Goal: Check status: Check status

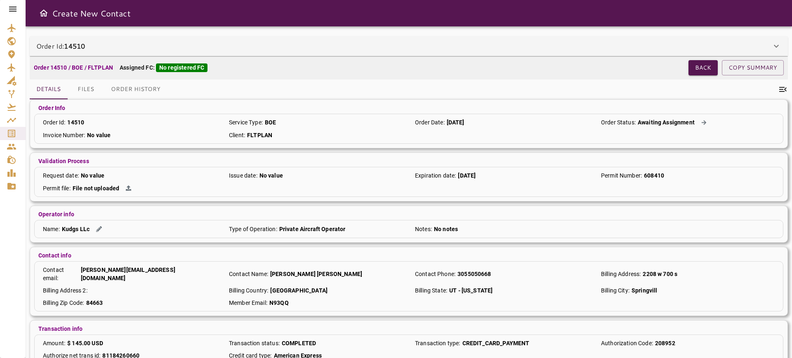
click at [9, 138] on icon "Service Orders" at bounding box center [12, 134] width 10 height 10
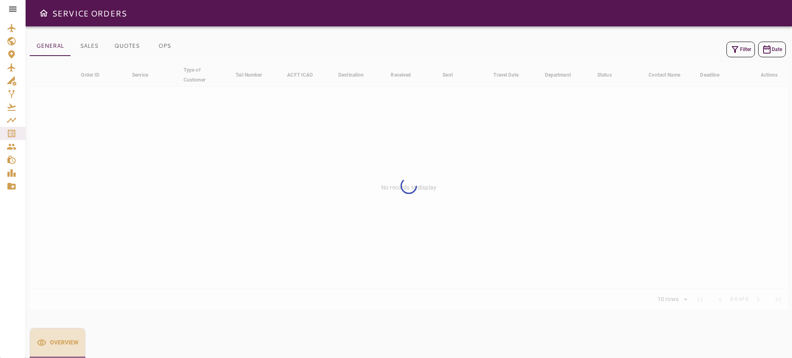
click at [68, 343] on button "Overview" at bounding box center [58, 343] width 56 height 30
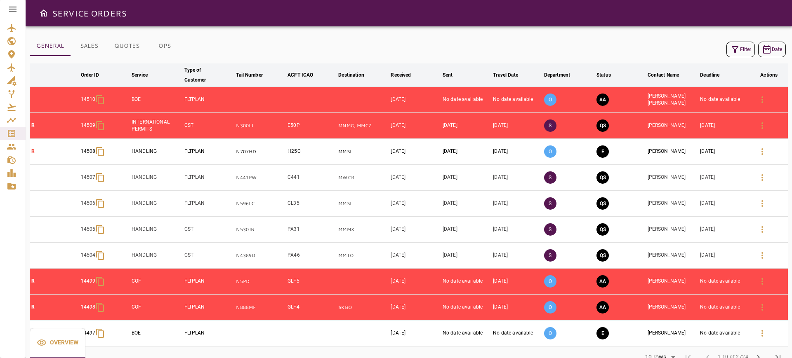
click at [68, 345] on button "Overview" at bounding box center [58, 343] width 56 height 30
click at [61, 342] on button "Overview" at bounding box center [58, 343] width 56 height 30
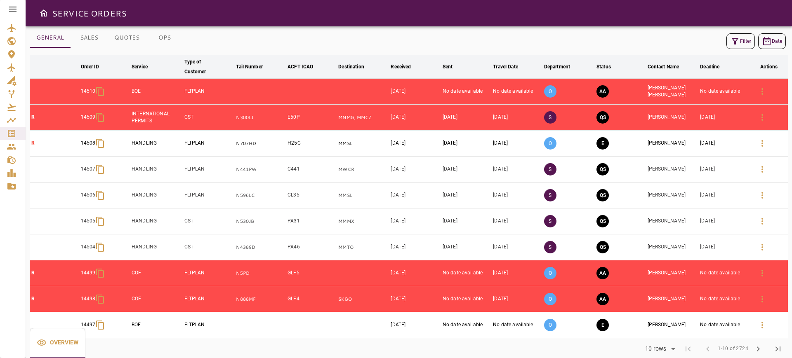
scroll to position [20, 0]
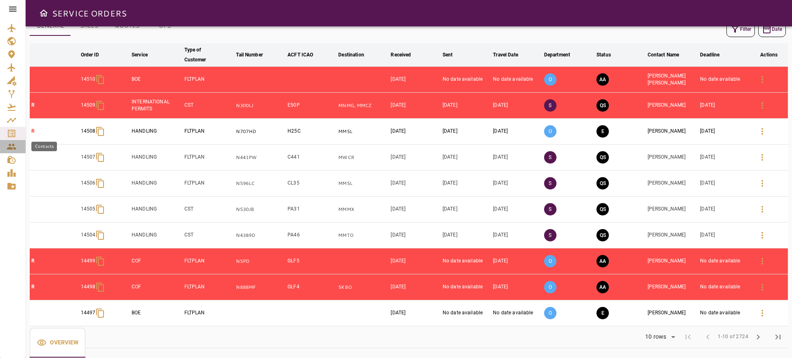
click at [13, 144] on icon "Contacts" at bounding box center [11, 147] width 9 height 6
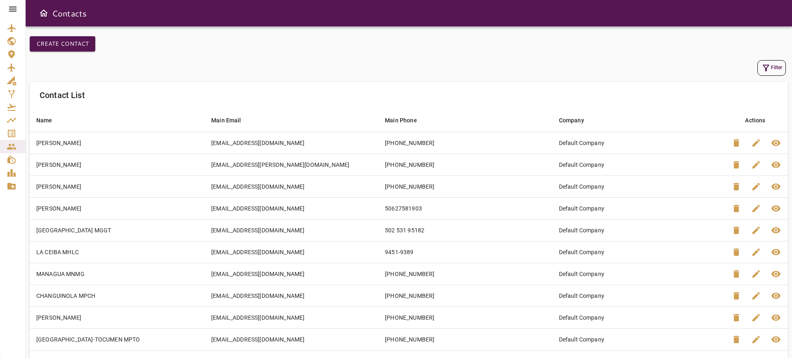
scroll to position [24, 0]
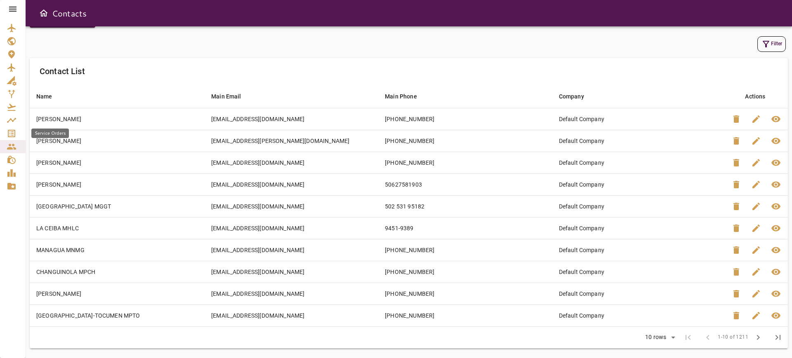
click at [12, 133] on icon "Service Orders" at bounding box center [12, 134] width 10 height 10
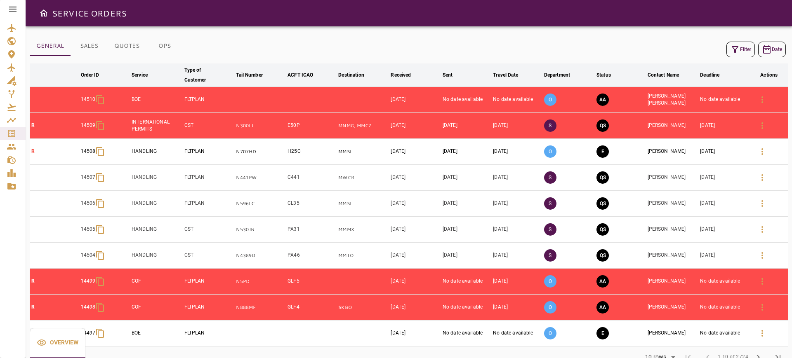
click at [62, 344] on button "Overview" at bounding box center [58, 343] width 56 height 30
click at [124, 42] on button "QUOTES" at bounding box center [127, 46] width 38 height 20
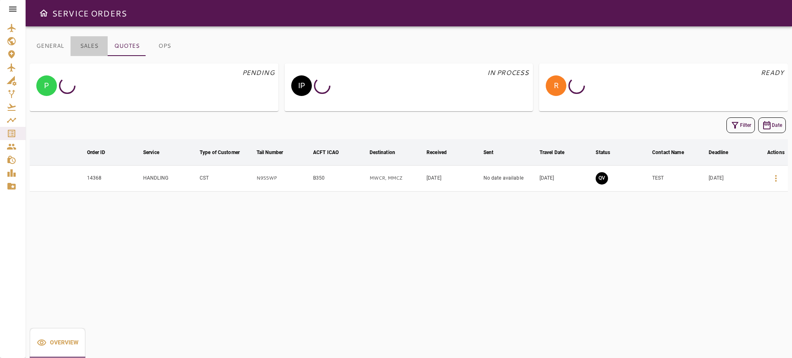
click at [91, 40] on button "SALES" at bounding box center [89, 46] width 37 height 20
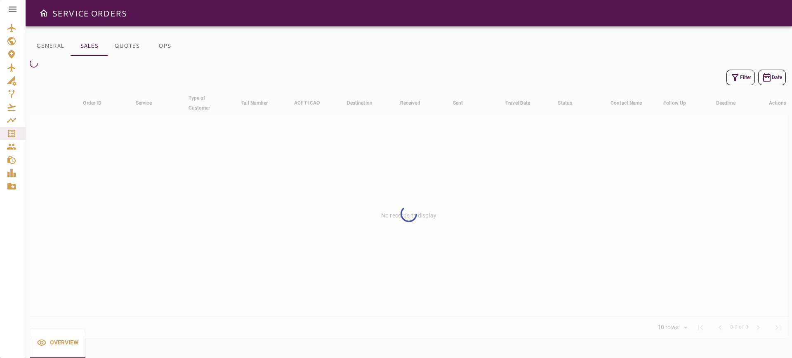
click at [49, 49] on button "GENERAL" at bounding box center [50, 46] width 41 height 20
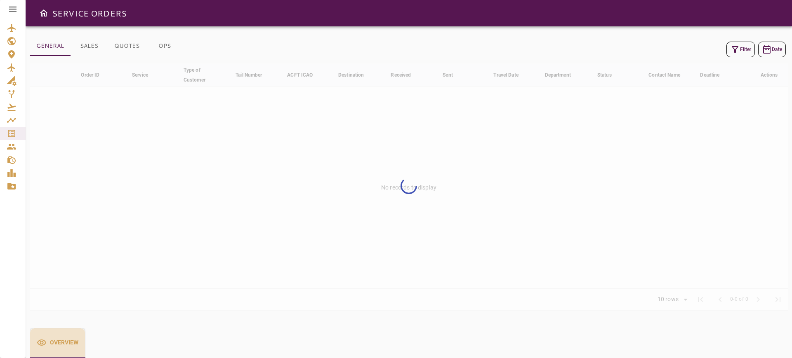
click at [50, 342] on button "Overview" at bounding box center [58, 343] width 56 height 30
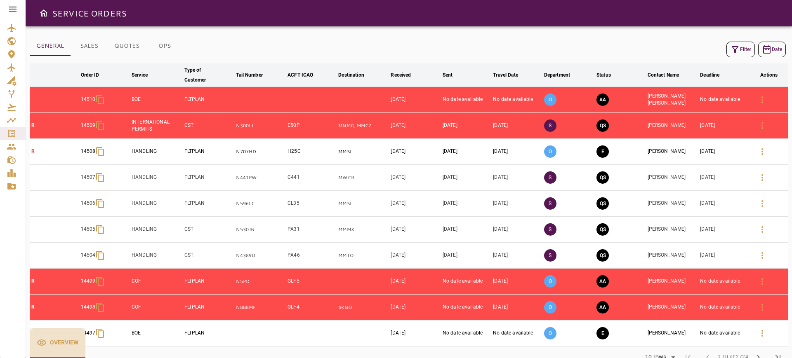
click at [51, 347] on button "Overview" at bounding box center [58, 343] width 56 height 30
click at [12, 184] on icon "Master Data" at bounding box center [11, 186] width 8 height 7
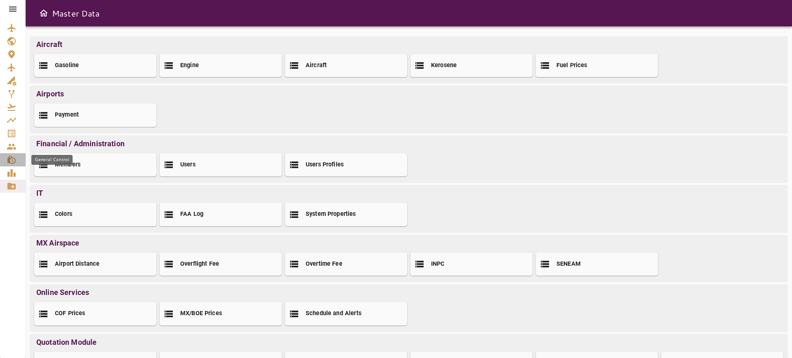
click at [7, 156] on icon "General Control" at bounding box center [12, 160] width 10 height 10
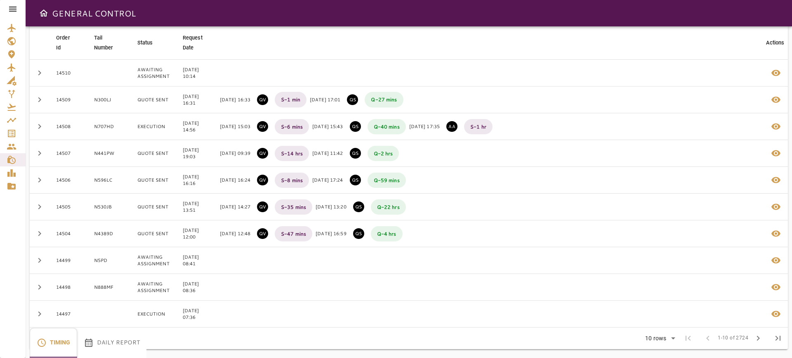
scroll to position [61, 0]
click at [100, 337] on button "Daily Report" at bounding box center [111, 343] width 69 height 30
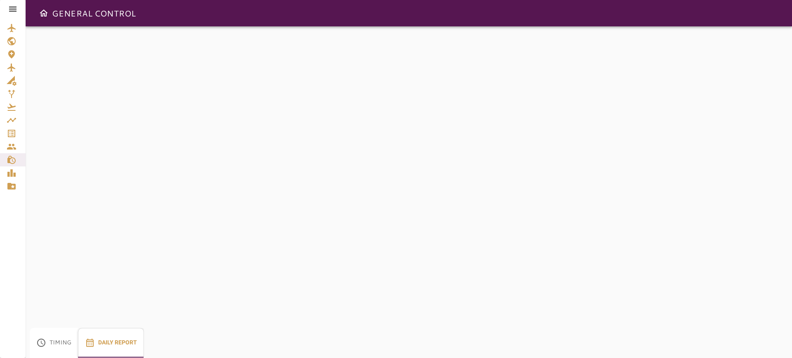
scroll to position [0, 0]
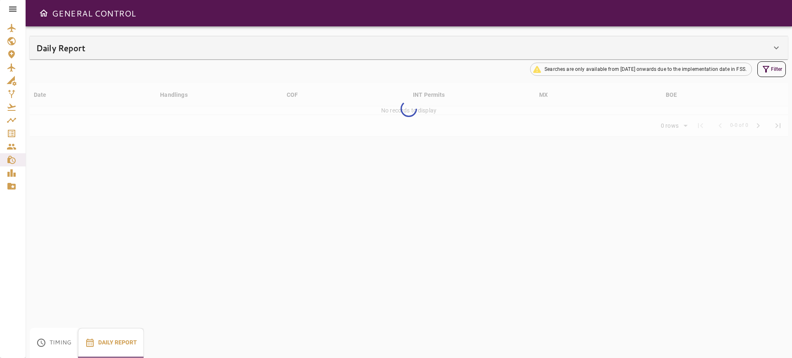
type input "**"
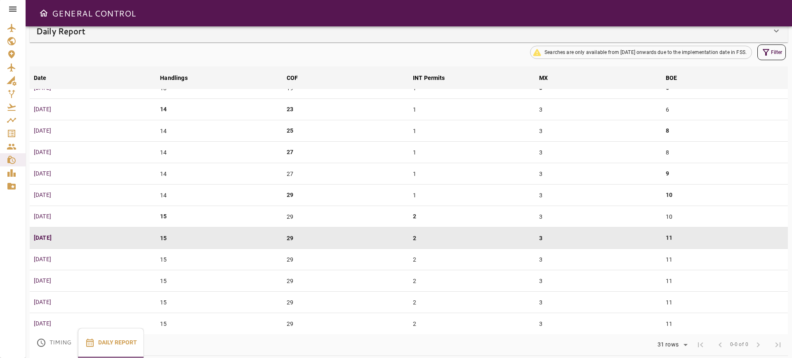
scroll to position [25, 0]
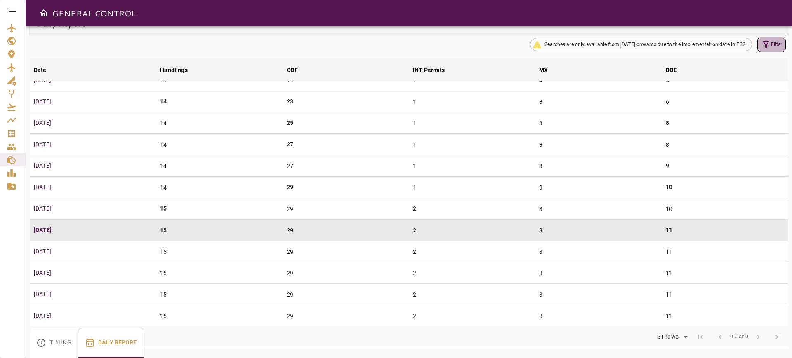
click at [772, 42] on button "Filter" at bounding box center [771, 45] width 28 height 16
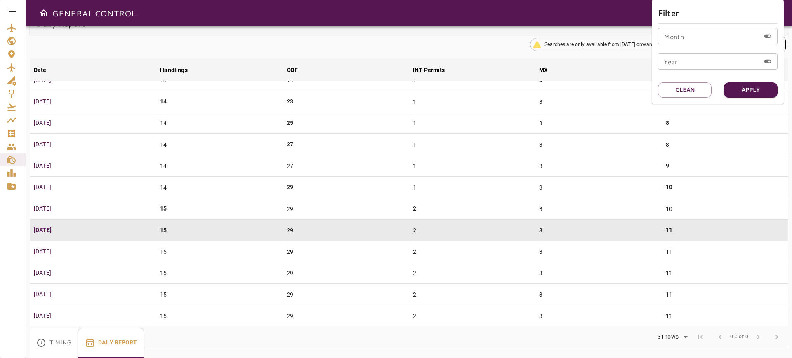
click at [715, 36] on input "Month" at bounding box center [709, 36] width 102 height 16
click at [670, 41] on input "Month" at bounding box center [709, 36] width 102 height 16
type input "***"
click at [772, 90] on button "Apply" at bounding box center [751, 89] width 54 height 15
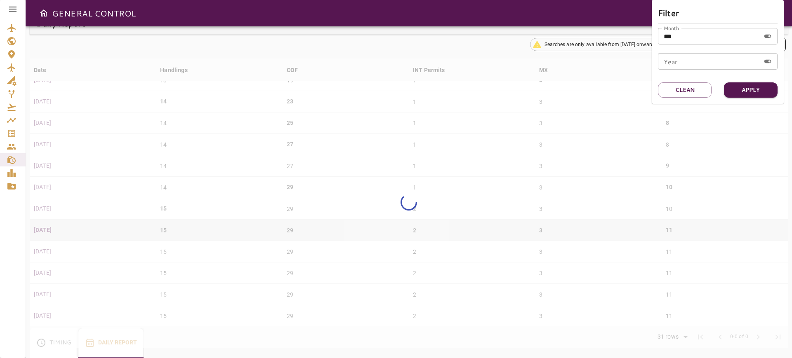
click at [9, 163] on div at bounding box center [396, 179] width 792 height 358
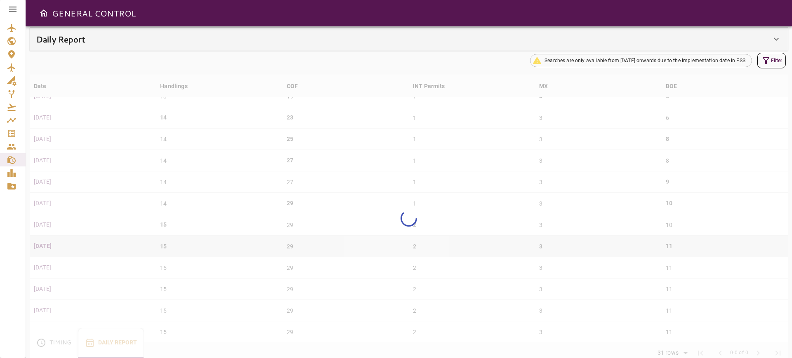
scroll to position [0, 0]
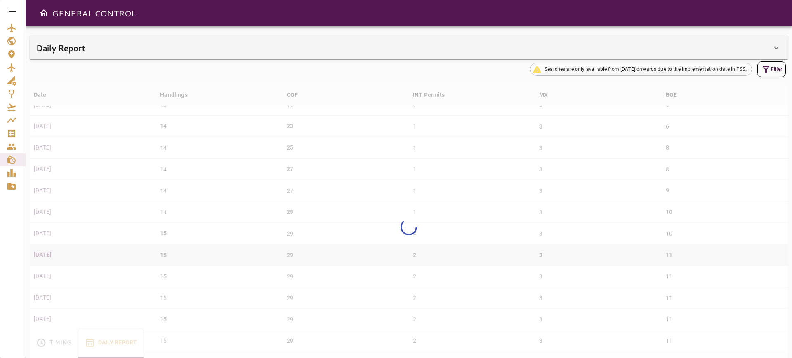
click at [590, 50] on div "Daily Report" at bounding box center [403, 47] width 735 height 13
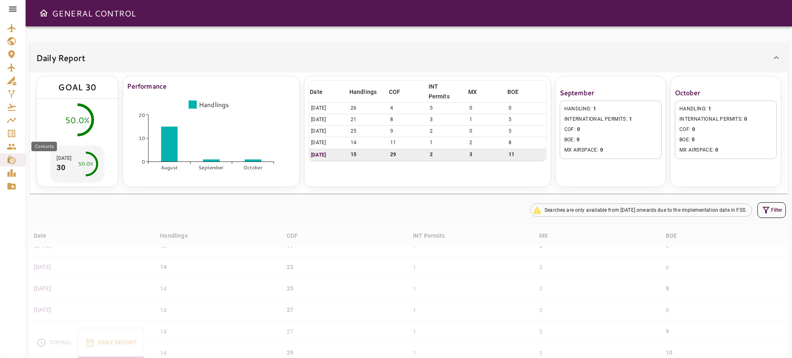
click at [9, 135] on icon "Service Orders" at bounding box center [12, 134] width 10 height 10
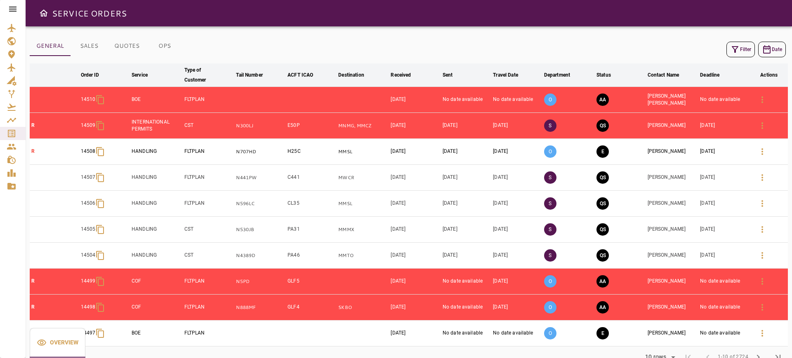
click at [737, 46] on icon "button" at bounding box center [735, 50] width 10 height 10
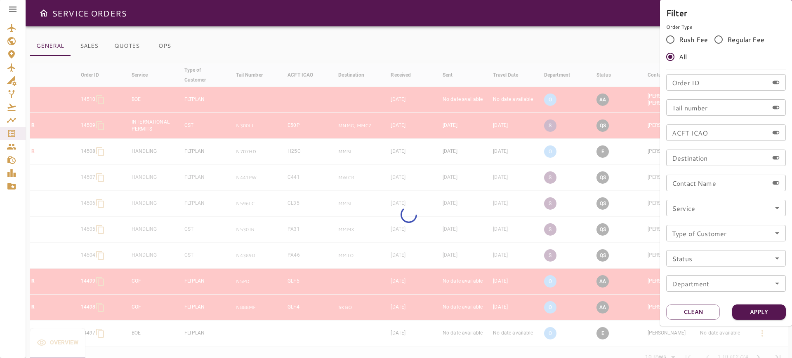
drag, startPoint x: 737, startPoint y: 104, endPoint x: 695, endPoint y: 108, distance: 42.3
click at [698, 108] on input "Tail number" at bounding box center [717, 107] width 102 height 16
paste input "******"
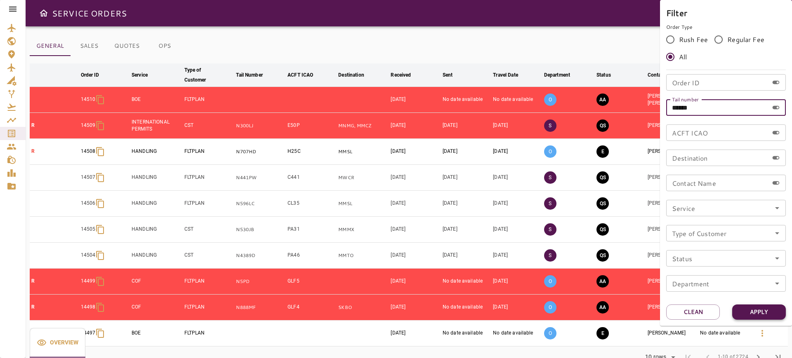
type input "******"
click at [762, 308] on button "Apply" at bounding box center [759, 312] width 54 height 15
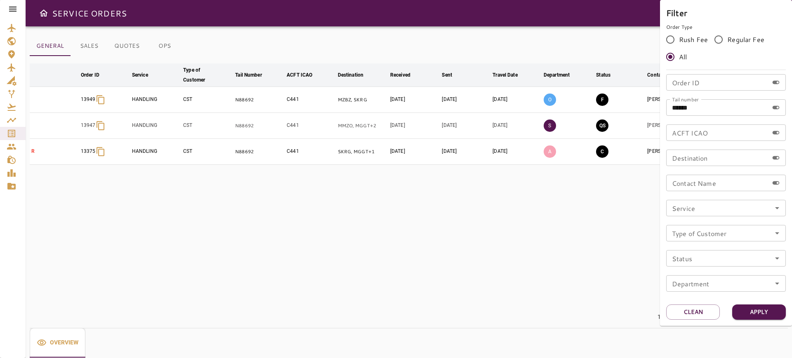
drag, startPoint x: 490, startPoint y: 41, endPoint x: 490, endPoint y: 30, distance: 11.1
click at [490, 30] on div at bounding box center [396, 179] width 792 height 358
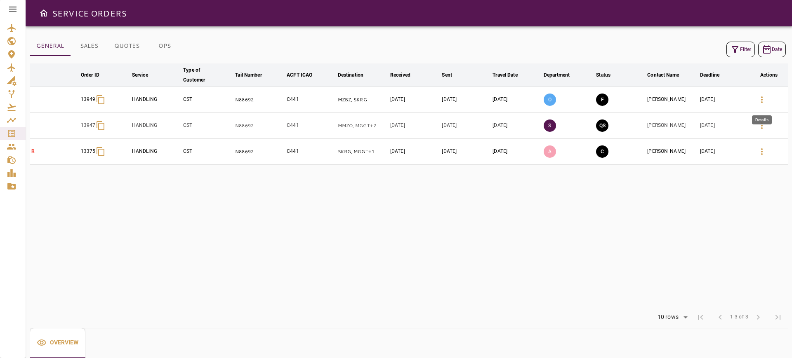
click at [759, 95] on icon "button" at bounding box center [762, 100] width 10 height 10
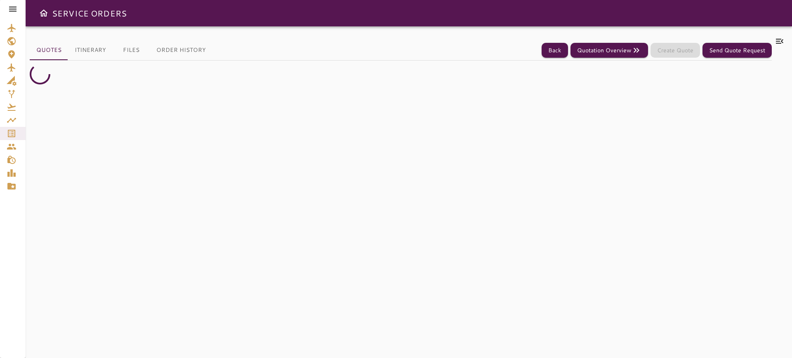
click at [781, 43] on icon at bounding box center [779, 41] width 7 height 5
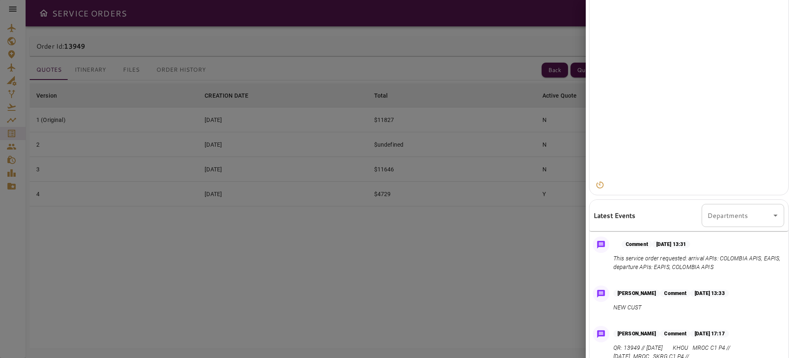
scroll to position [103, 0]
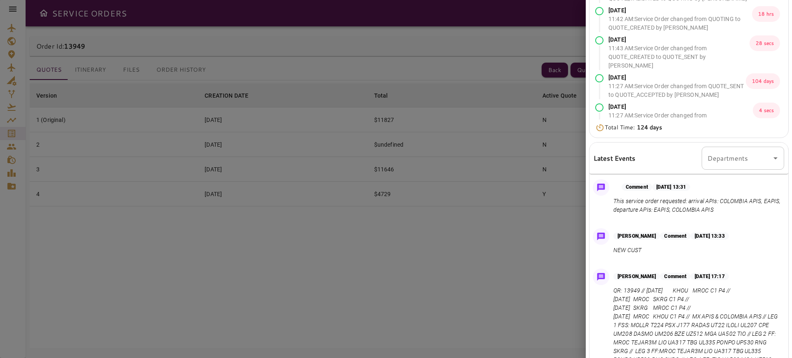
drag, startPoint x: 784, startPoint y: 237, endPoint x: 781, endPoint y: 297, distance: 60.7
click at [781, 297] on div "[DATE] 01:30 PM Quote received [DATE] 01:33 PM : Service Order changed from QUO…" at bounding box center [689, 161] width 206 height 528
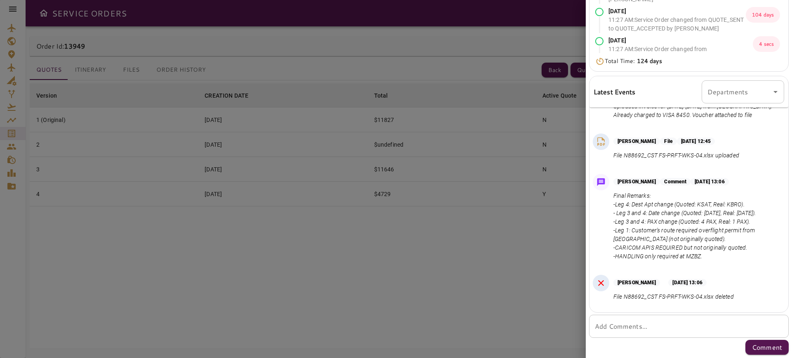
scroll to position [2034, 0]
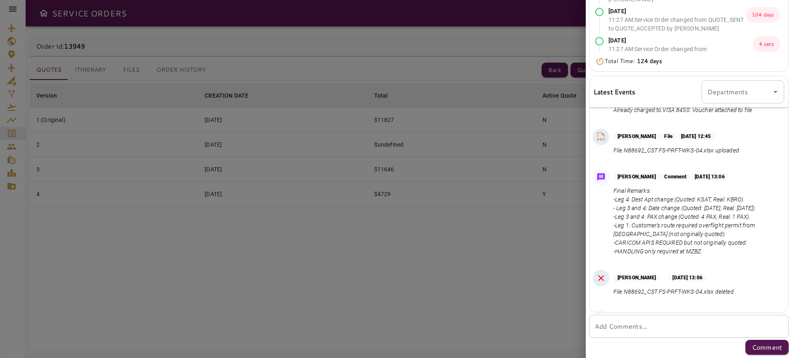
drag, startPoint x: 726, startPoint y: 236, endPoint x: 616, endPoint y: 209, distance: 113.9
click at [616, 209] on p "Final Remarks: -Leg 4: Dest Apt change (Quoted: KSAT, Real: KBRO). - Leg 3 and …" at bounding box center [696, 221] width 167 height 69
click at [733, 234] on p "Final Remarks: -Leg 4: Dest Apt change (Quoted: KSAT, Real: KBRO). - Leg 3 and …" at bounding box center [696, 221] width 167 height 69
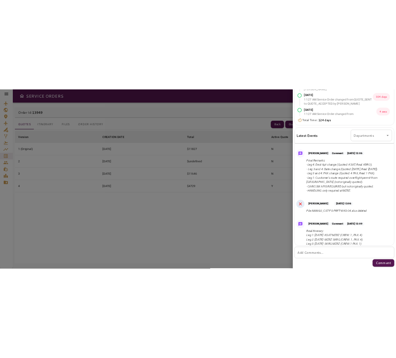
scroll to position [0, 0]
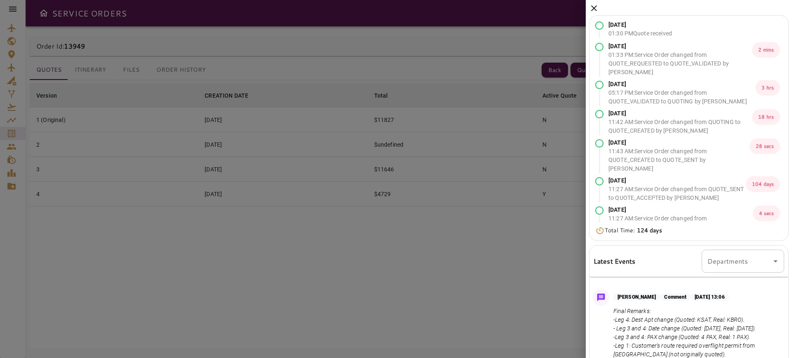
click at [597, 8] on icon at bounding box center [594, 8] width 10 height 10
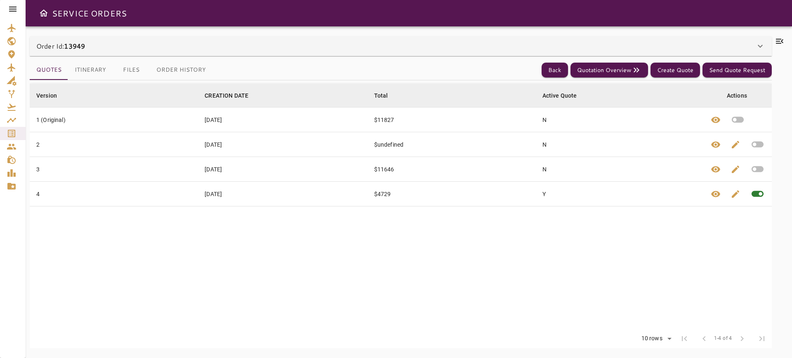
click at [440, 51] on div "Order Id: 13949" at bounding box center [401, 46] width 742 height 20
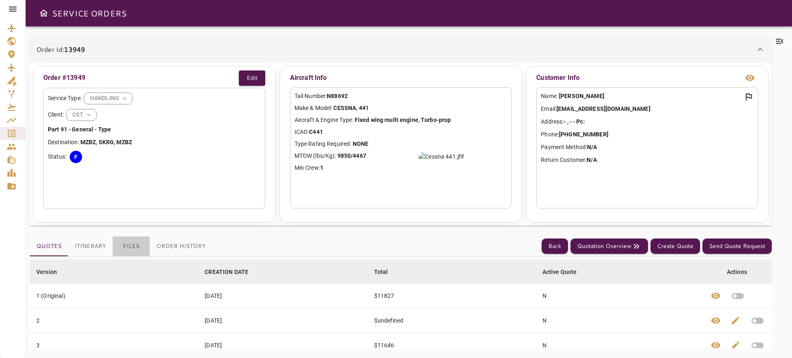
click at [127, 246] on button "Files" at bounding box center [131, 247] width 37 height 20
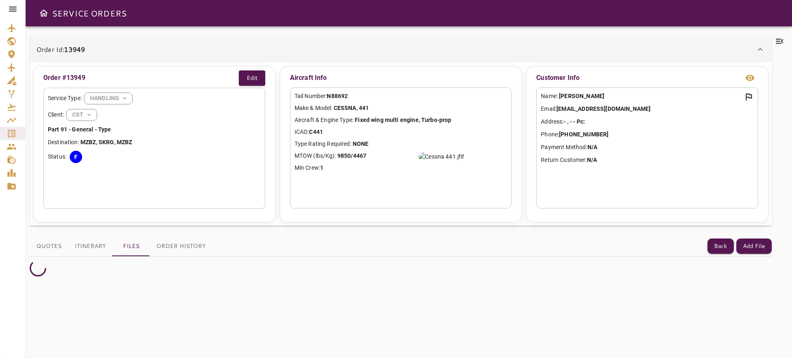
click at [288, 54] on div "Order Id: 13949" at bounding box center [401, 49] width 742 height 26
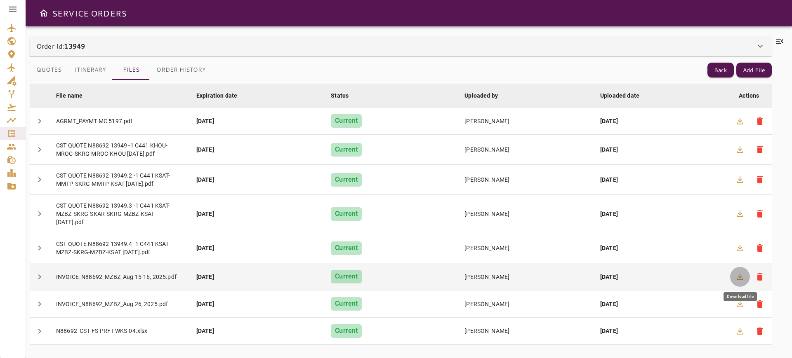
click at [732, 279] on button "button" at bounding box center [740, 277] width 20 height 20
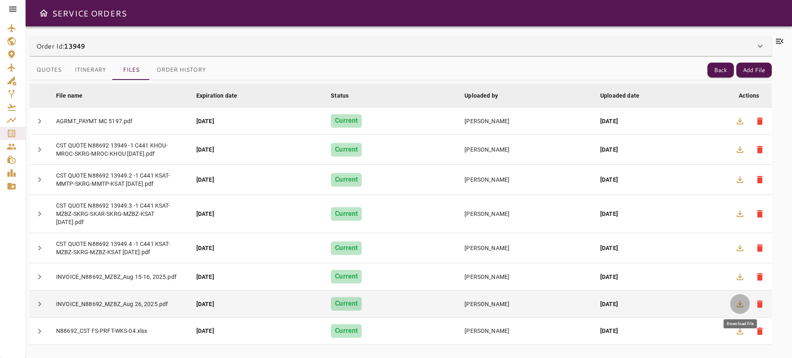
click at [743, 303] on icon "button" at bounding box center [740, 304] width 10 height 10
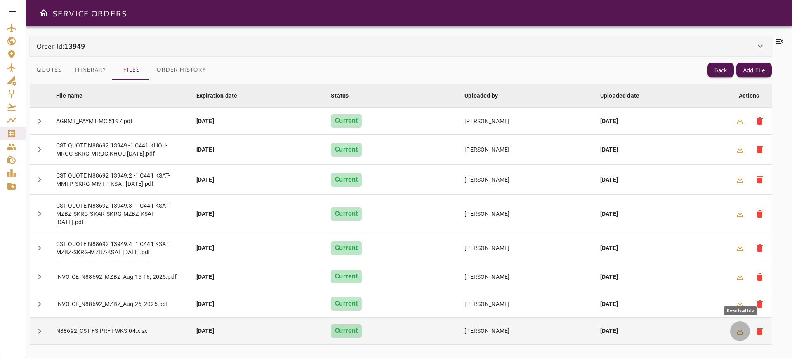
click at [744, 328] on icon "button" at bounding box center [740, 332] width 10 height 10
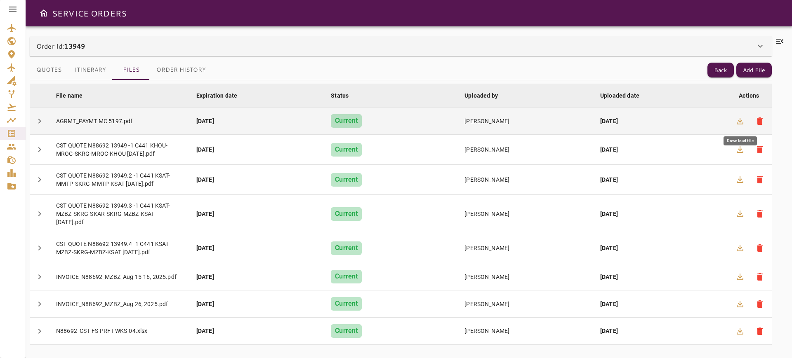
click at [738, 125] on button "button" at bounding box center [740, 121] width 20 height 20
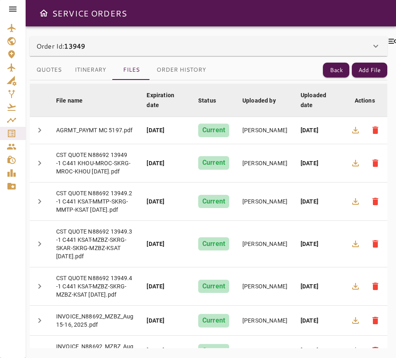
click at [389, 40] on icon at bounding box center [392, 41] width 10 height 10
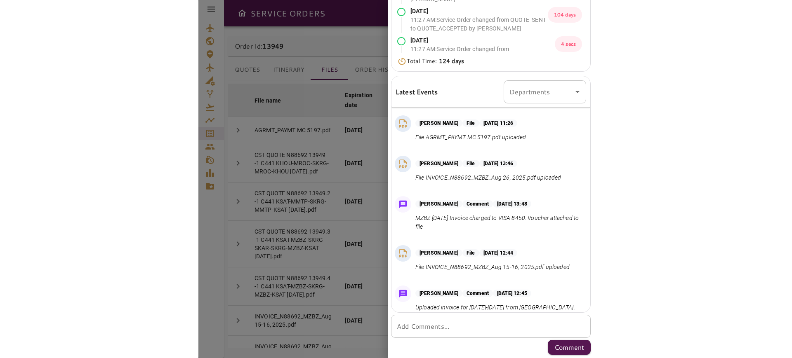
scroll to position [2084, 0]
